Goal: Task Accomplishment & Management: Manage account settings

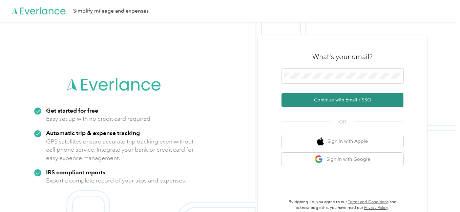
click at [326, 97] on button "Continue with Email / SSO" at bounding box center [343, 100] width 122 height 14
click at [316, 100] on button "Continue with Email / SSO" at bounding box center [343, 100] width 122 height 14
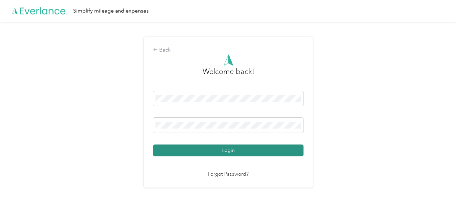
click at [190, 148] on button "Login" at bounding box center [228, 150] width 150 height 12
